Goal: Task Accomplishment & Management: Manage account settings

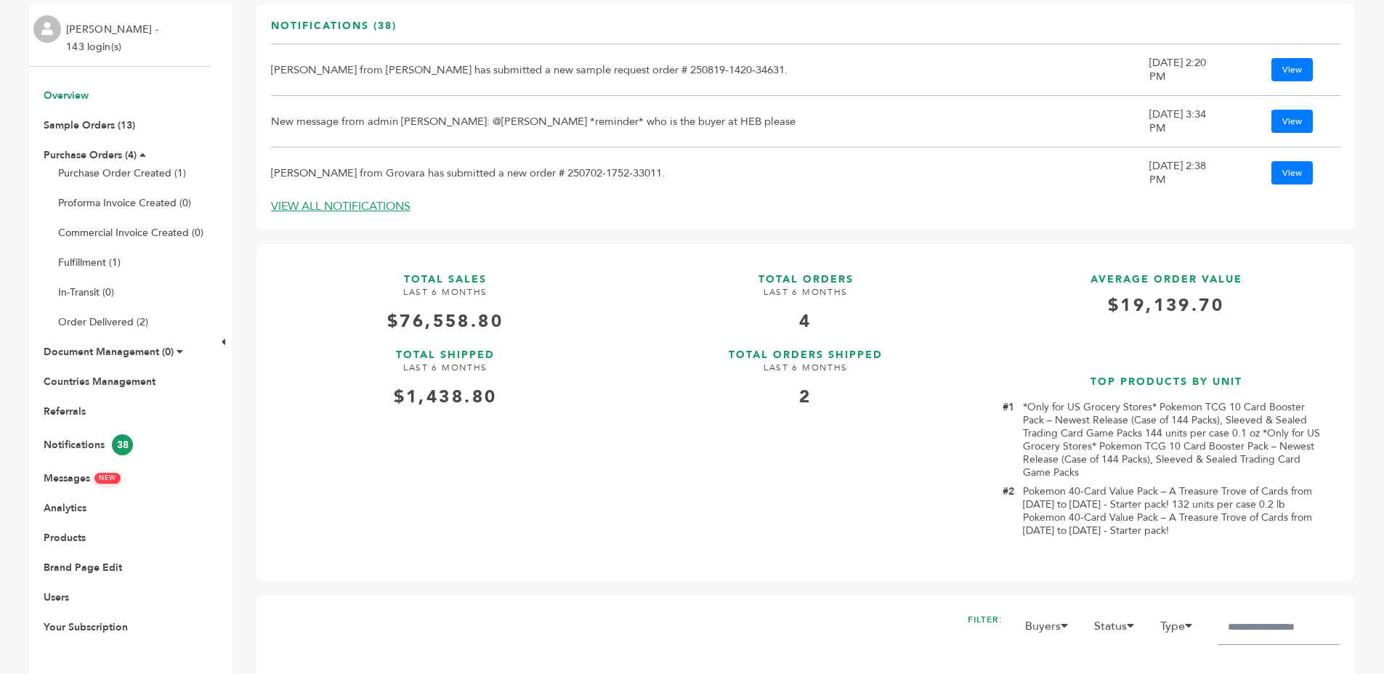
scroll to position [211, 0]
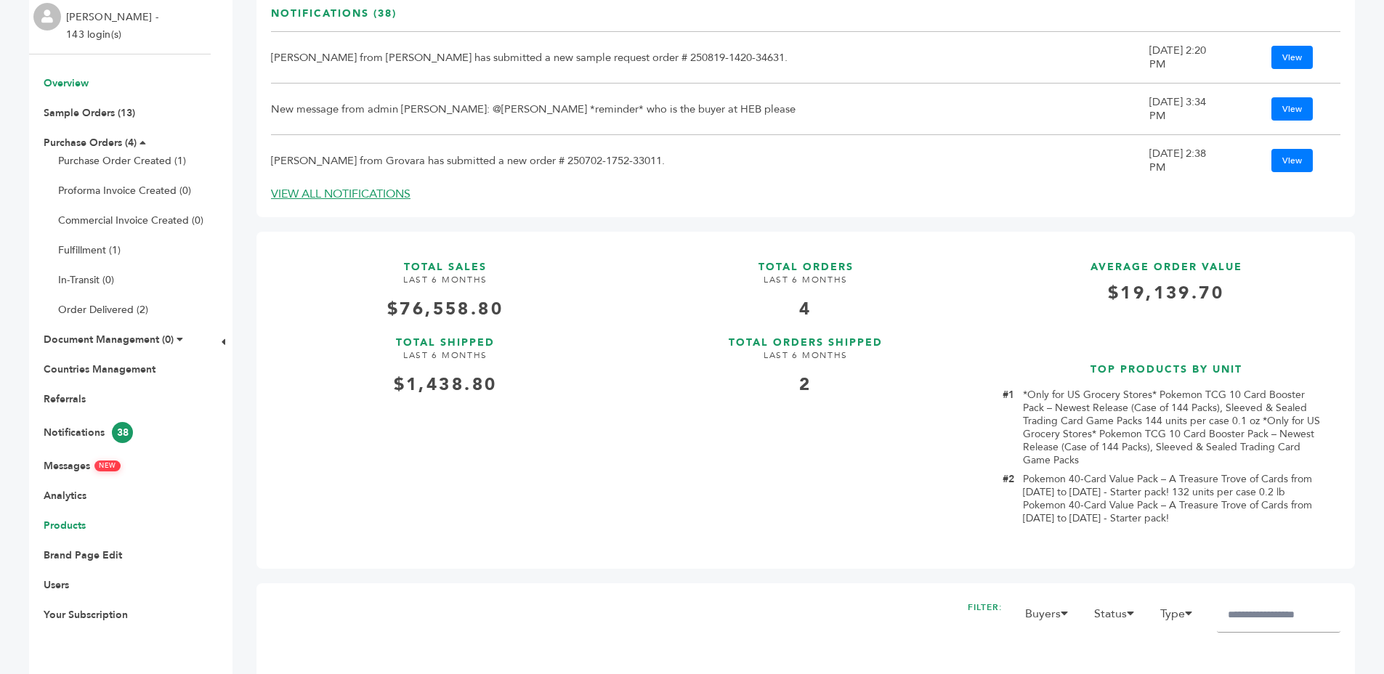
click at [62, 520] on link "Products" at bounding box center [65, 526] width 42 height 14
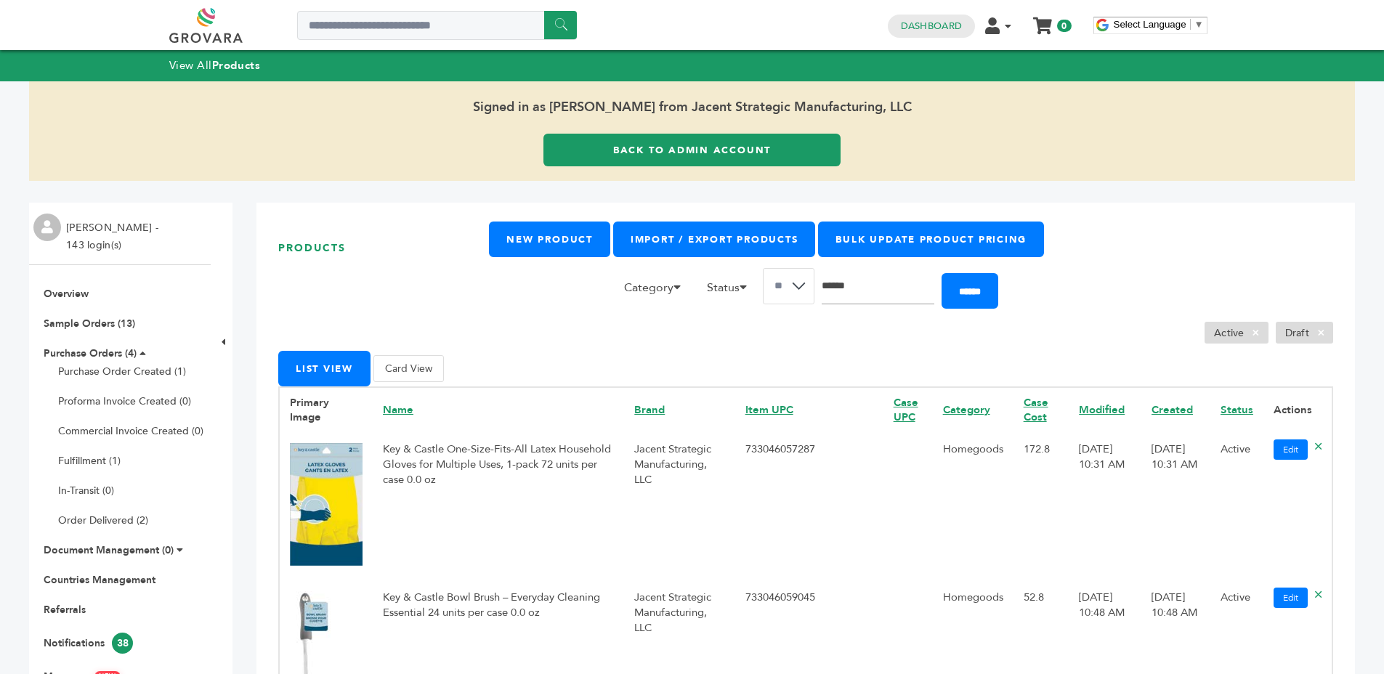
click at [856, 282] on input "Search" at bounding box center [878, 286] width 113 height 36
type input "*******"
click at [942, 273] on input "******" at bounding box center [970, 291] width 57 height 36
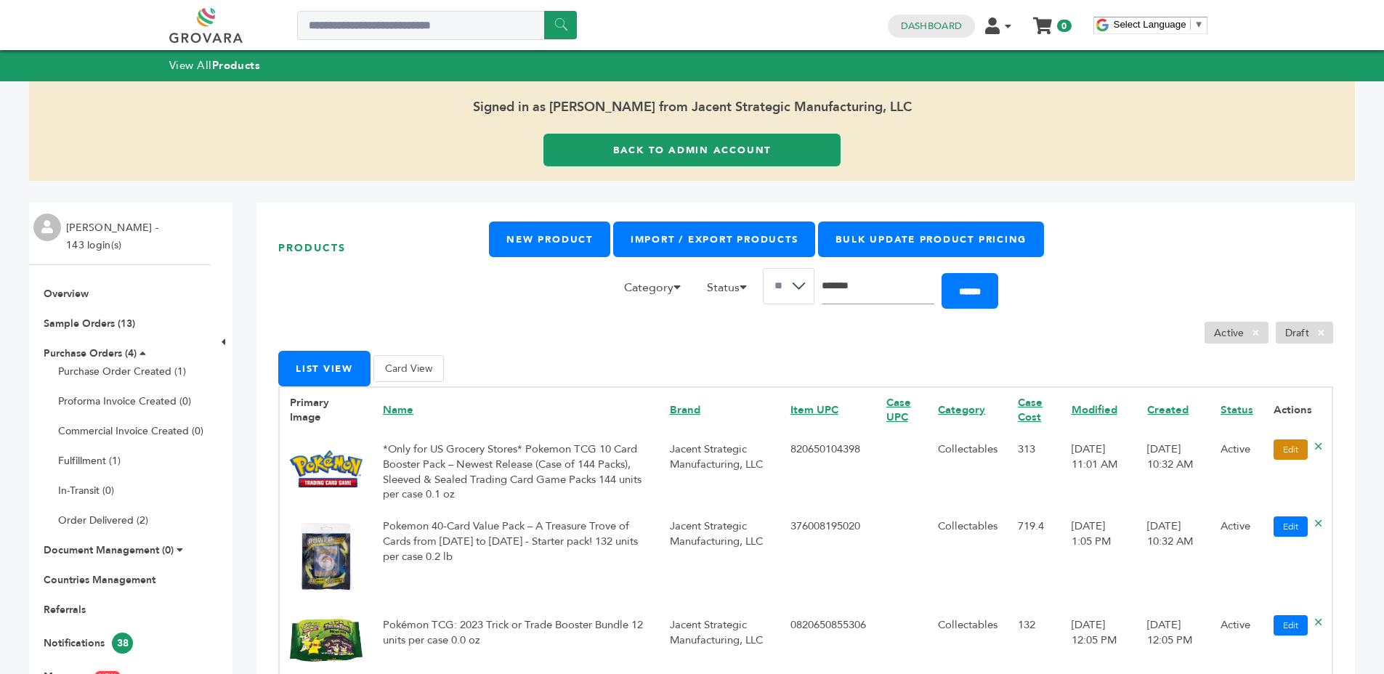
click at [1274, 451] on link "Edit" at bounding box center [1291, 450] width 34 height 20
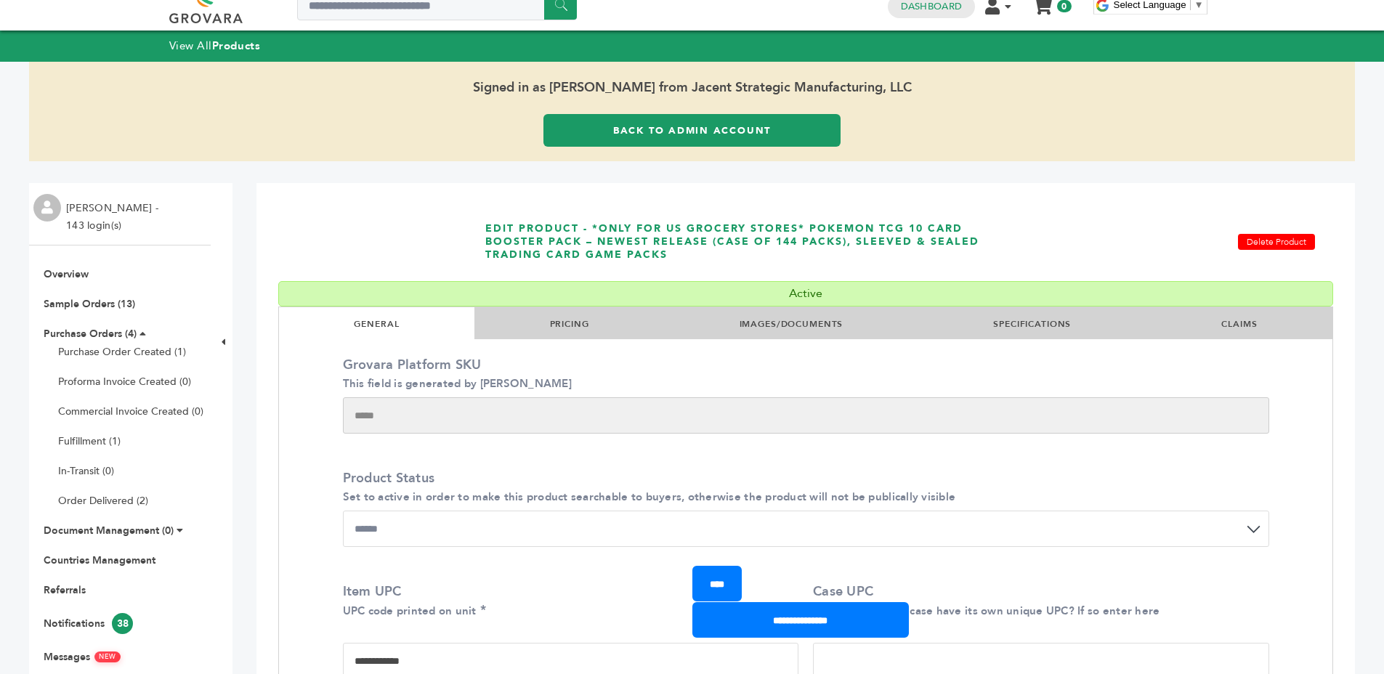
drag, startPoint x: 527, startPoint y: 315, endPoint x: 559, endPoint y: 319, distance: 32.3
click at [528, 315] on li "PRICING" at bounding box center [569, 323] width 190 height 32
click at [560, 319] on link "PRICING" at bounding box center [569, 324] width 39 height 12
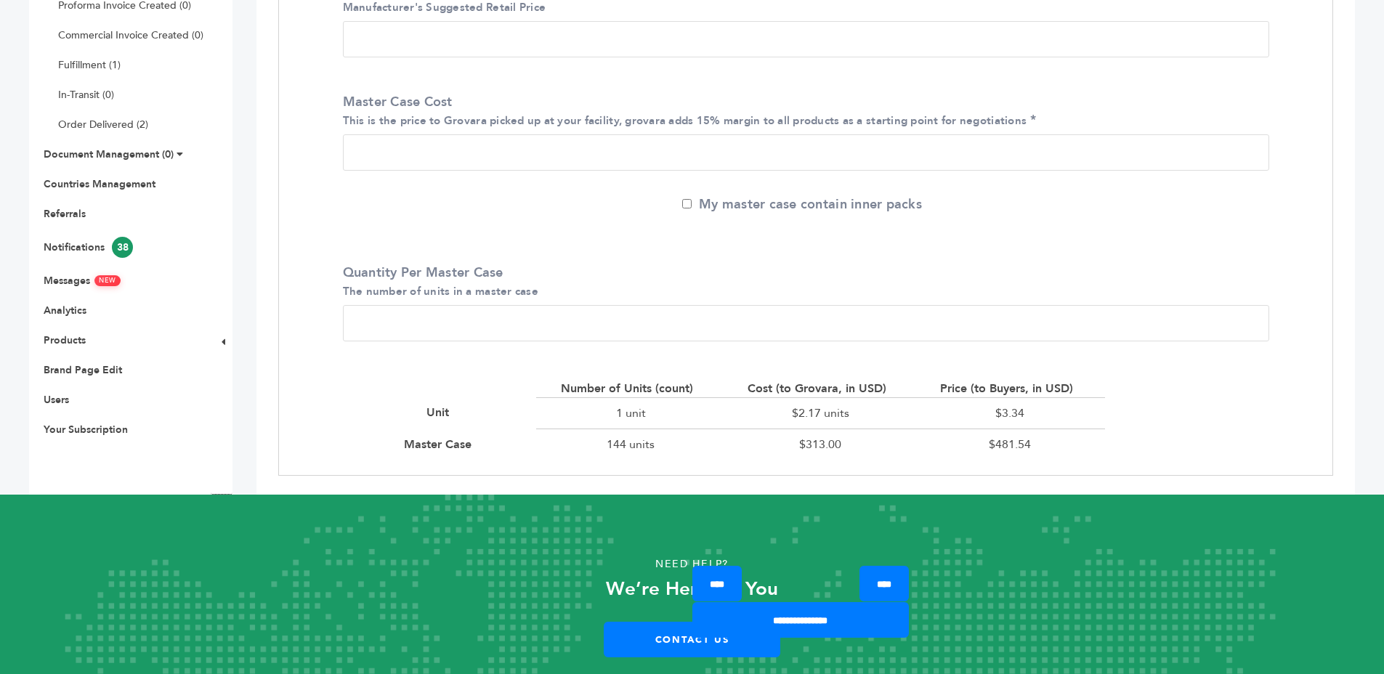
scroll to position [393, 0]
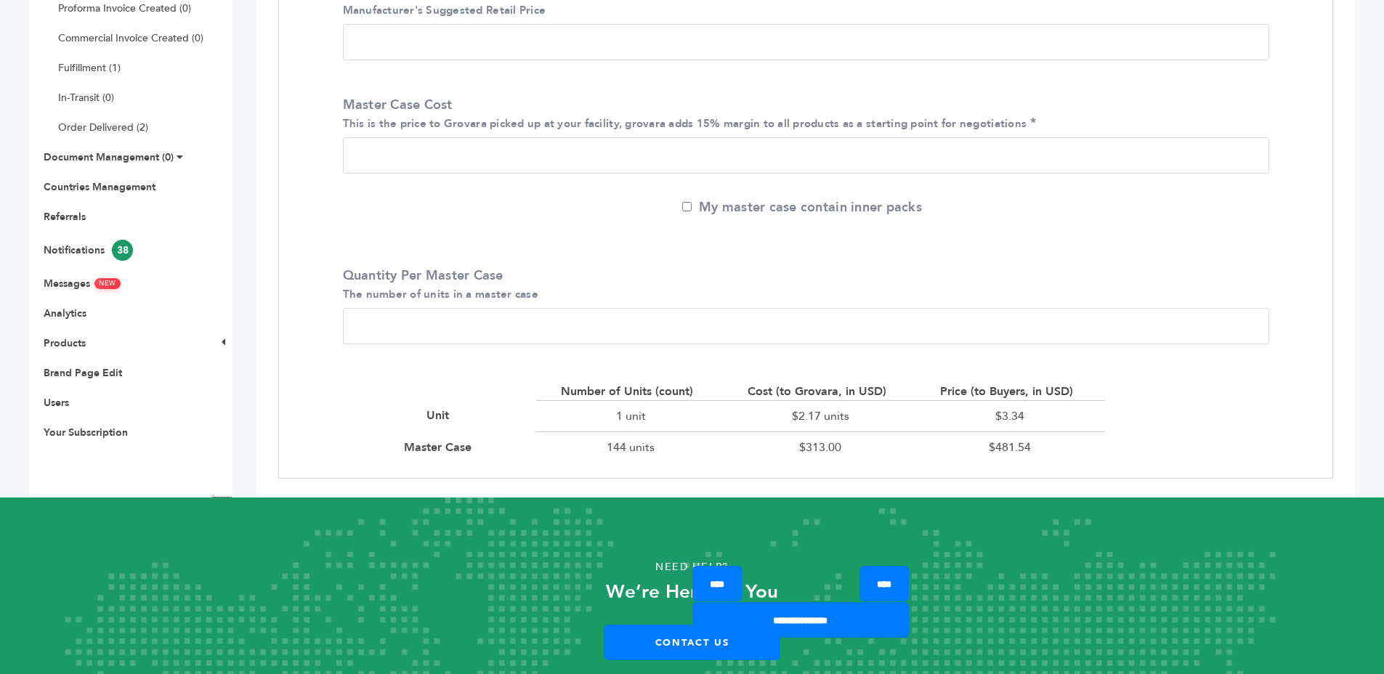
click at [1009, 415] on div "$3.34" at bounding box center [1011, 415] width 190 height 31
drag, startPoint x: 1009, startPoint y: 415, endPoint x: 1035, endPoint y: 415, distance: 26.9
click at [1010, 415] on div "$3.34" at bounding box center [1011, 415] width 190 height 31
click at [1062, 415] on div "$3.34" at bounding box center [1011, 415] width 190 height 31
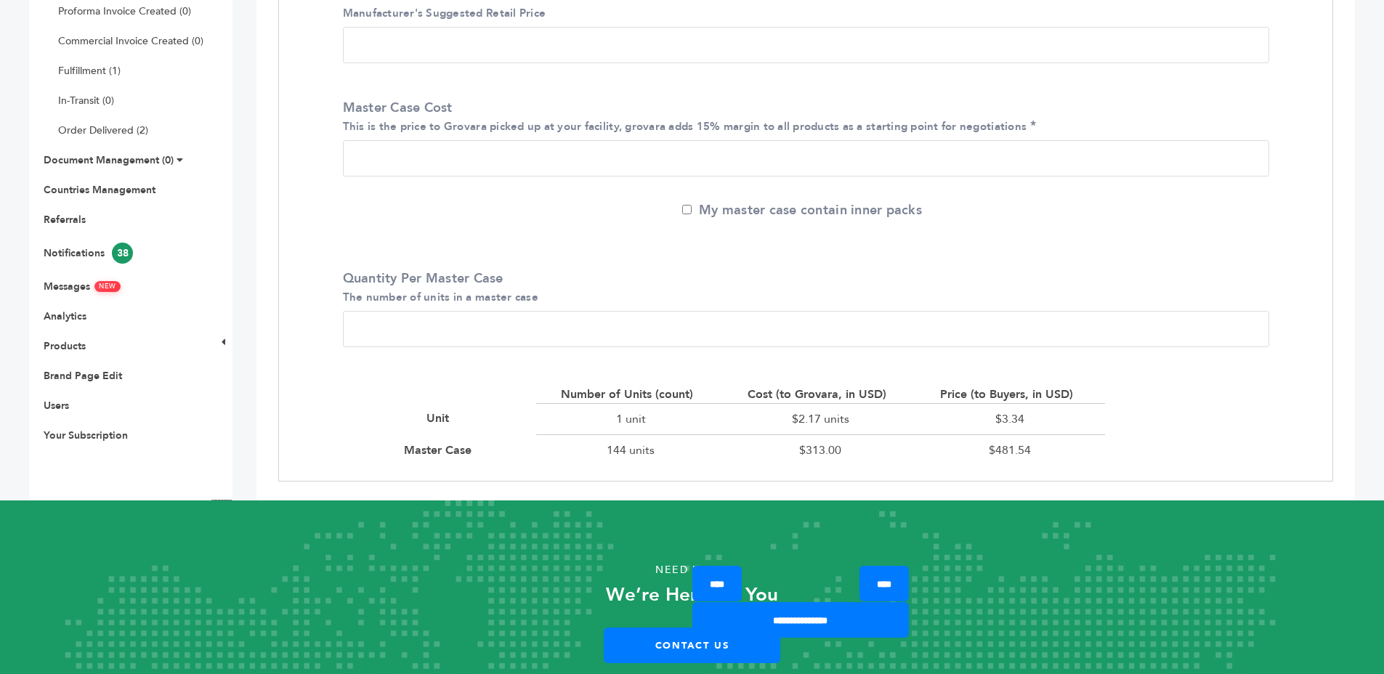
scroll to position [0, 0]
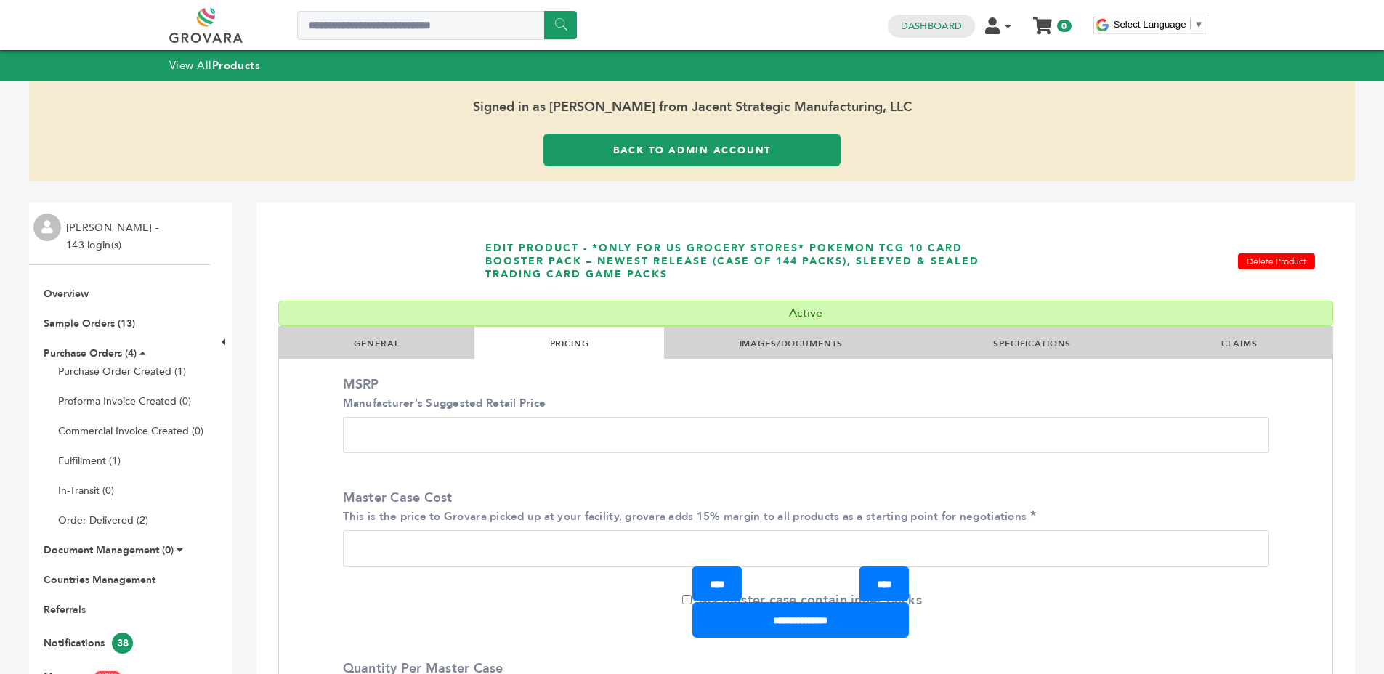
click at [720, 154] on link "Back to Admin Account" at bounding box center [692, 150] width 297 height 33
